Goal: Find specific page/section: Find specific page/section

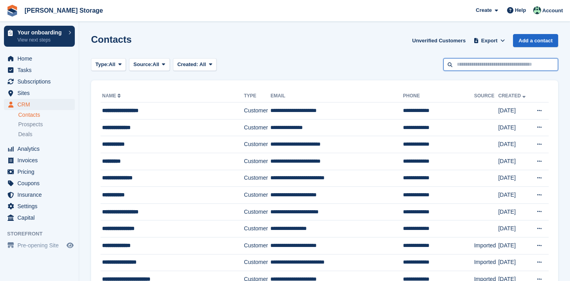
click at [500, 63] on input "text" at bounding box center [501, 64] width 115 height 13
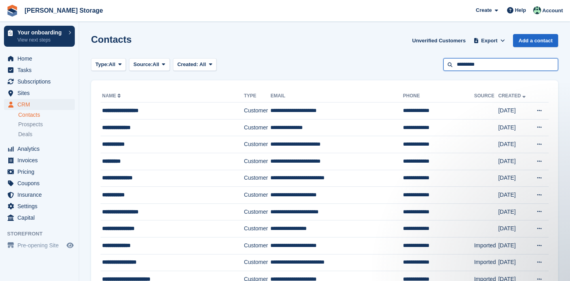
type input "*********"
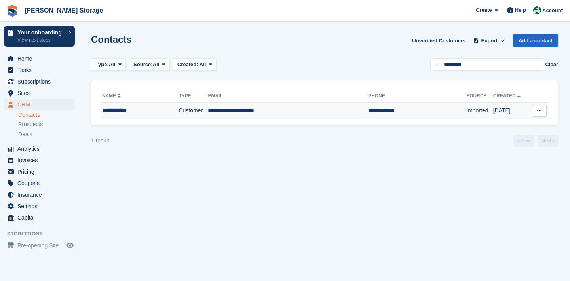
click at [179, 112] on td "Customer" at bounding box center [193, 111] width 29 height 17
